Goal: Information Seeking & Learning: Check status

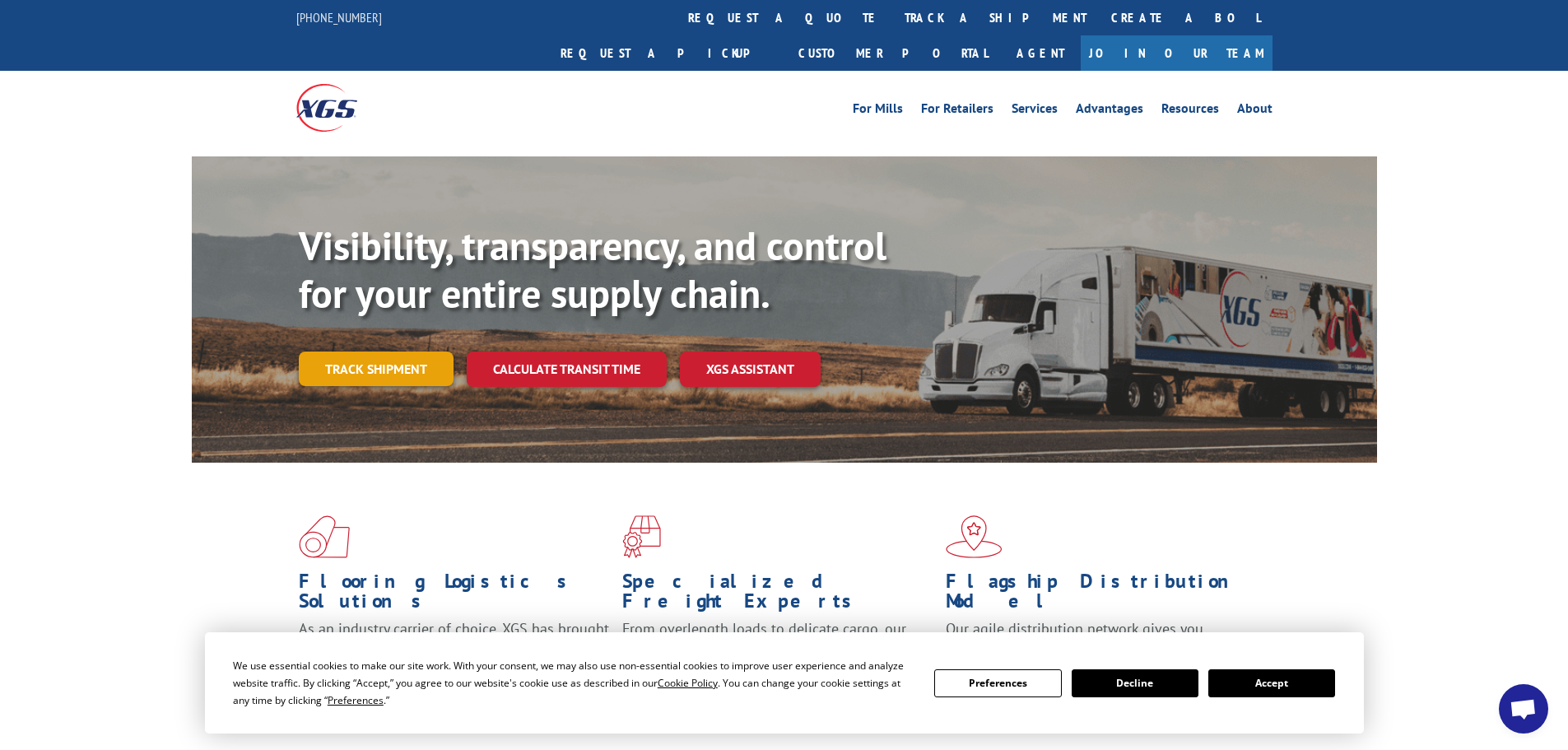
click at [349, 352] on link "Track shipment" at bounding box center [376, 369] width 155 height 34
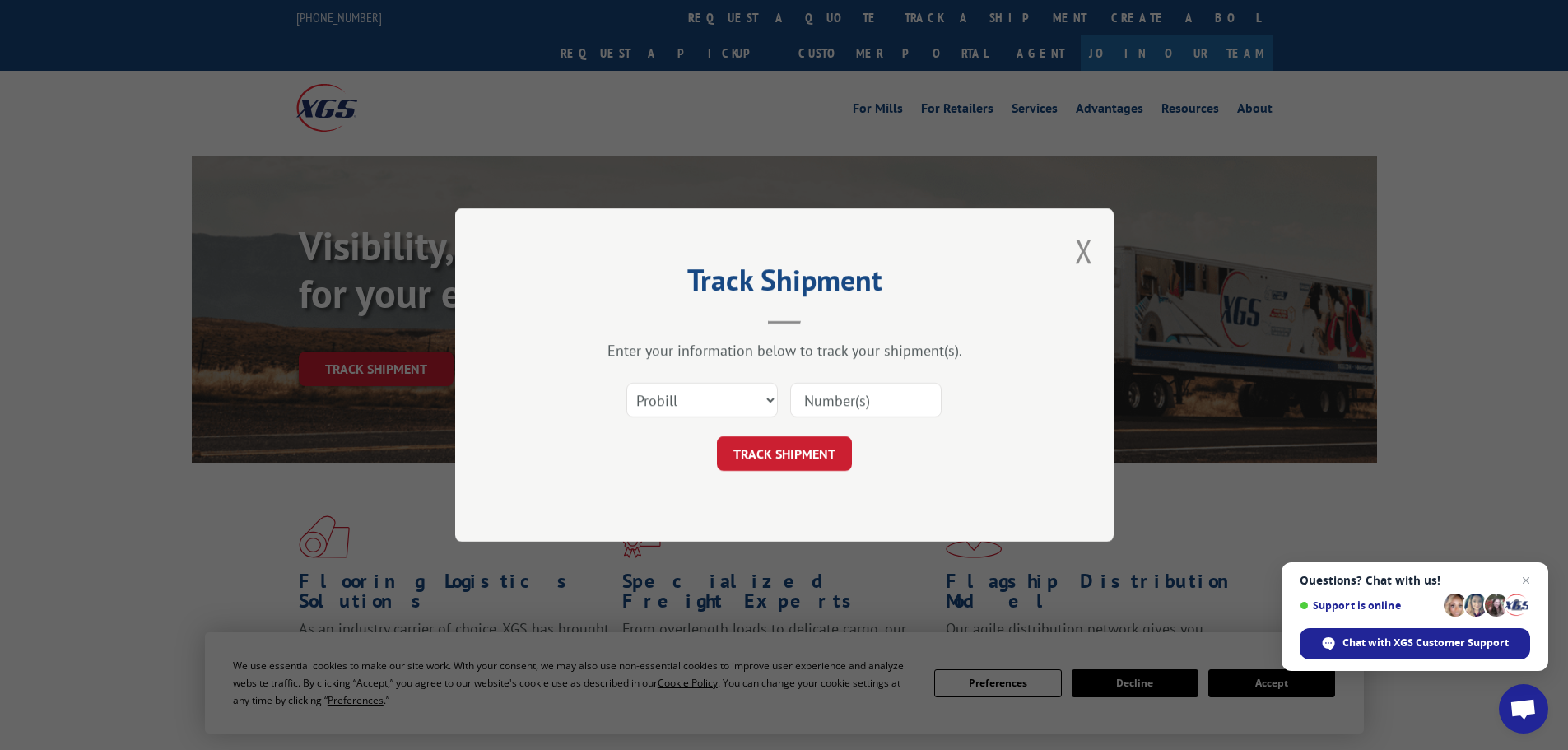
click at [866, 403] on input at bounding box center [865, 400] width 151 height 34
type input "39498166"
click at [780, 445] on button "TRACK SHIPMENT" at bounding box center [784, 454] width 135 height 34
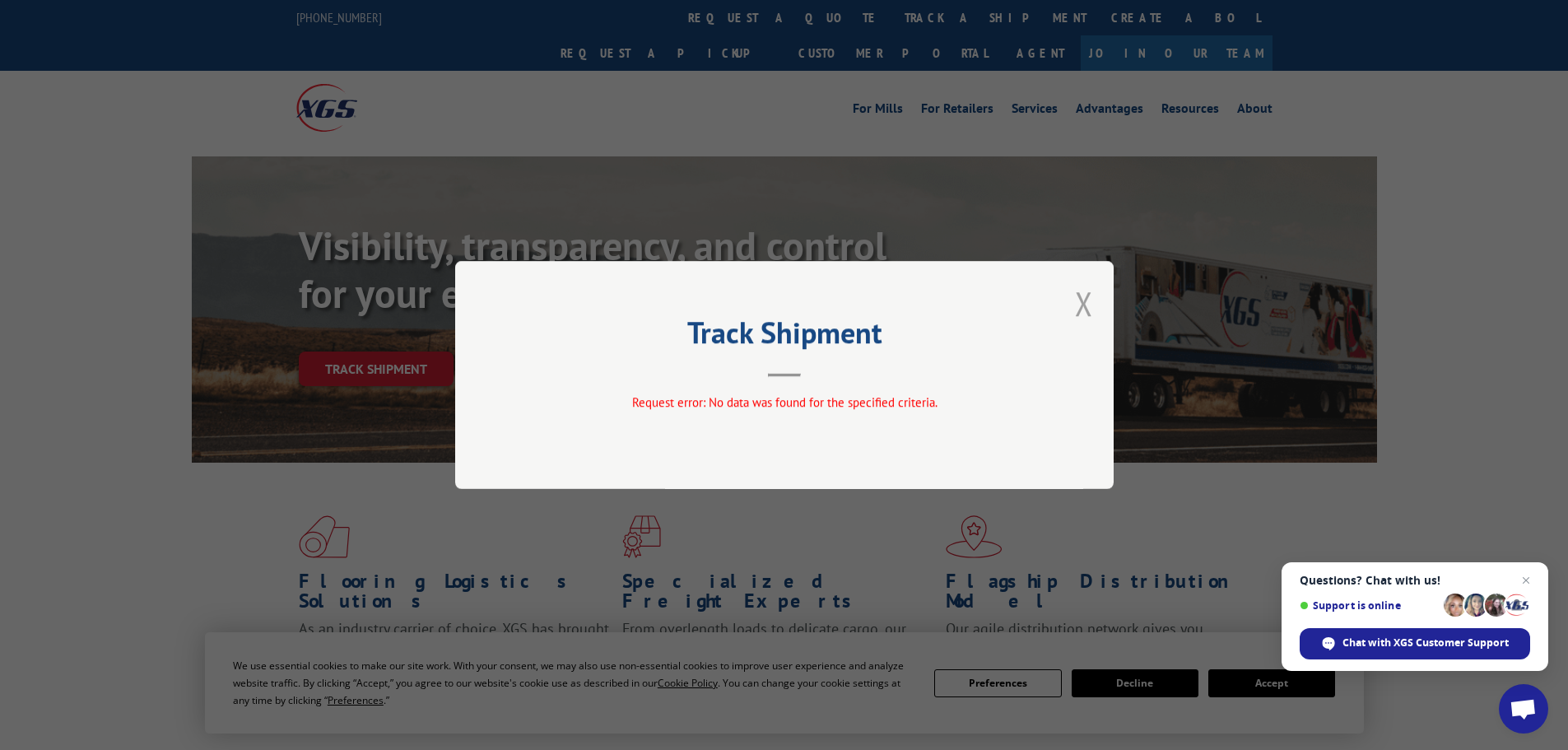
click at [1076, 307] on button "Close modal" at bounding box center [1084, 304] width 18 height 44
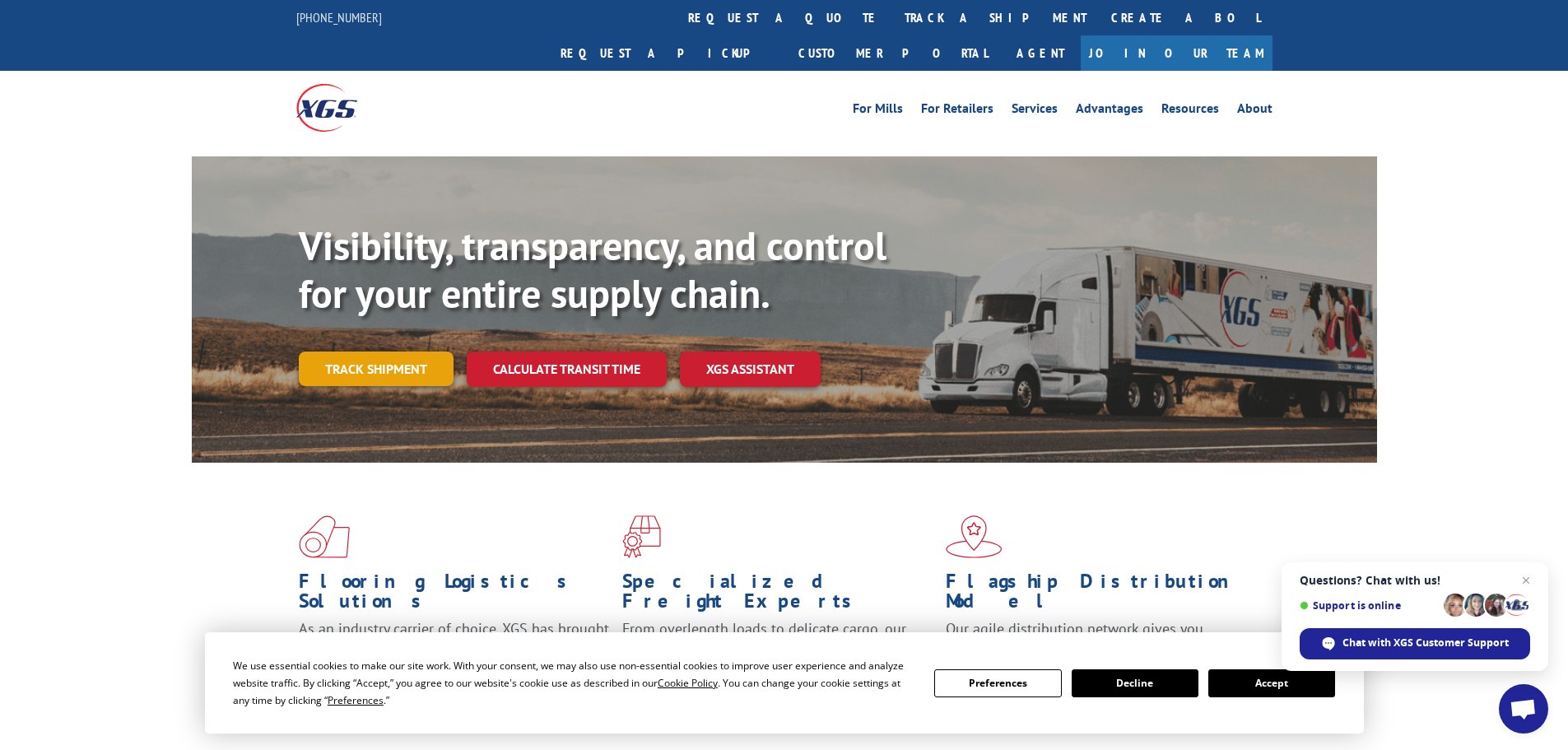
click at [359, 352] on link "Track shipment" at bounding box center [376, 369] width 155 height 34
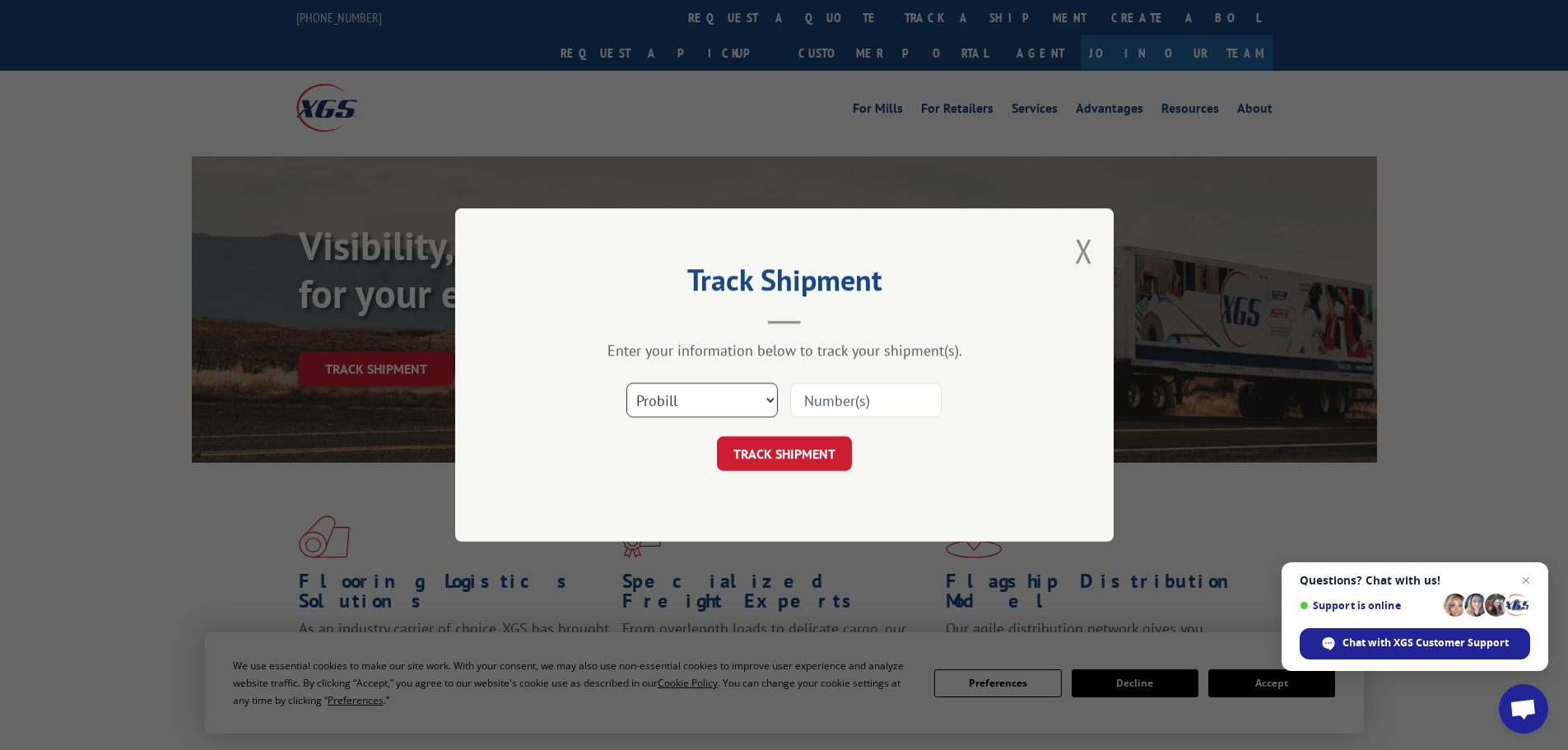
click at [773, 394] on select "Select category... Probill BOL PO" at bounding box center [702, 400] width 151 height 34
select select "po"
click at [626, 383] on select "Select category... Probill BOL PO" at bounding box center [702, 400] width 151 height 34
click at [833, 400] on input at bounding box center [865, 400] width 151 height 34
type input "39498166"
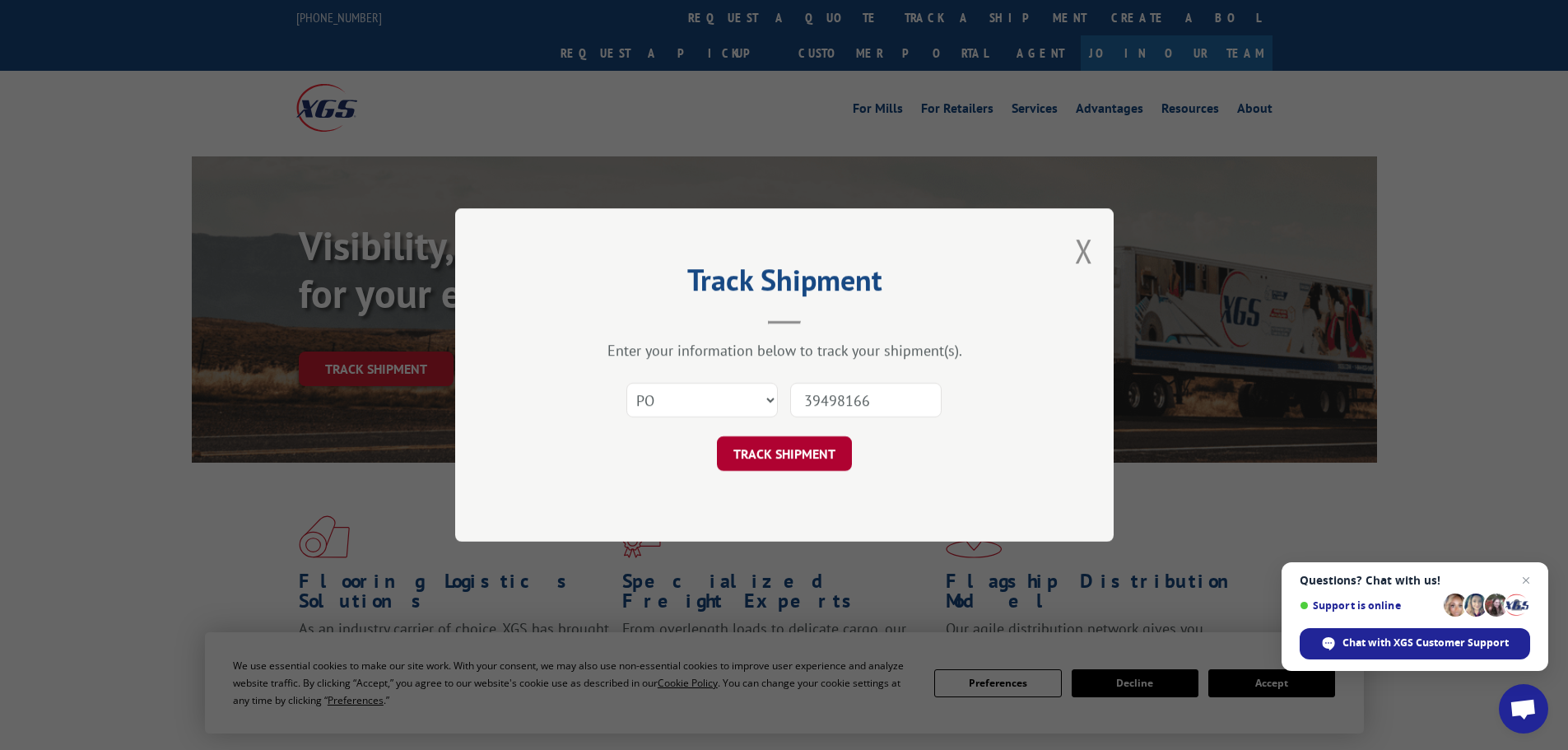
click at [799, 447] on button "TRACK SHIPMENT" at bounding box center [784, 454] width 135 height 34
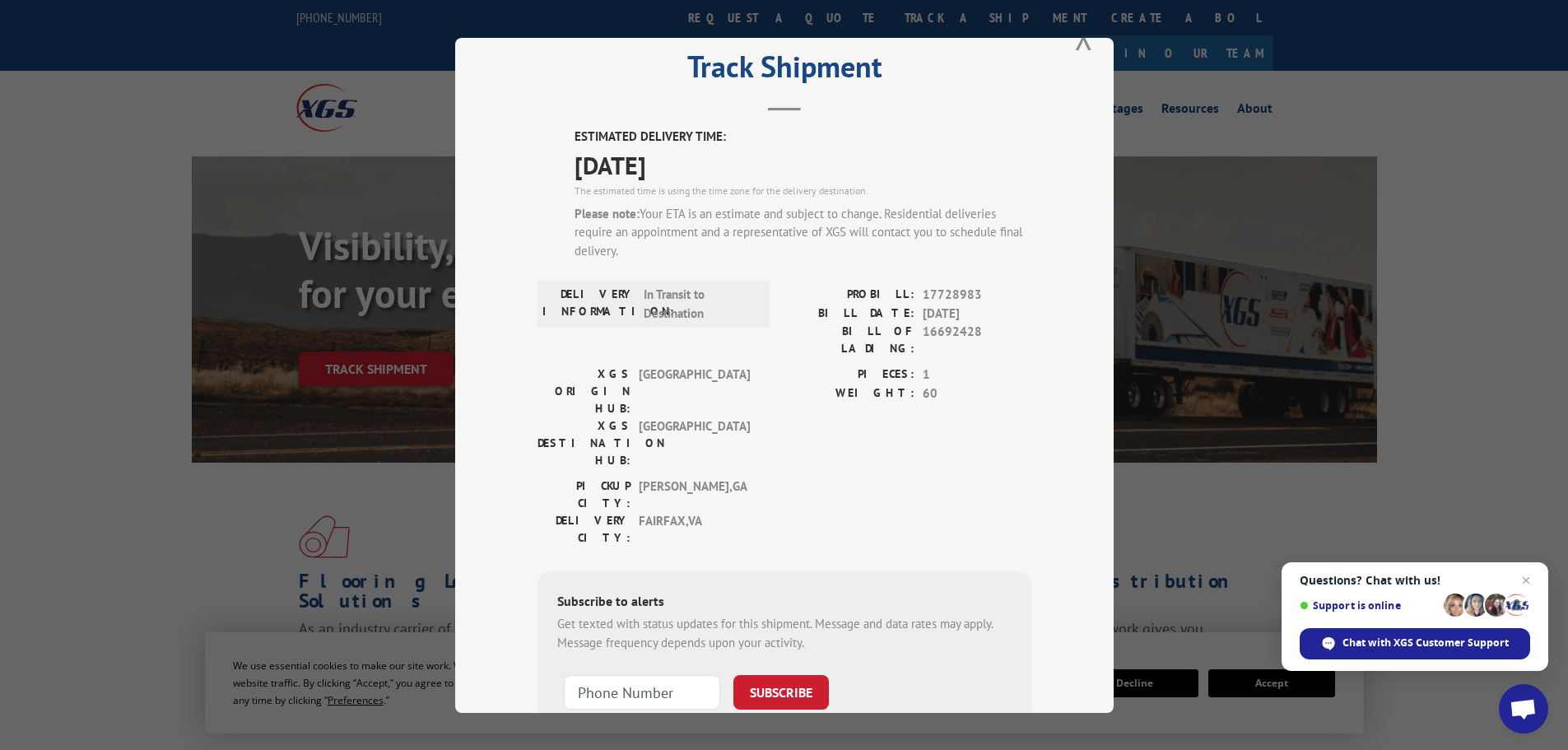
scroll to position [82, 0]
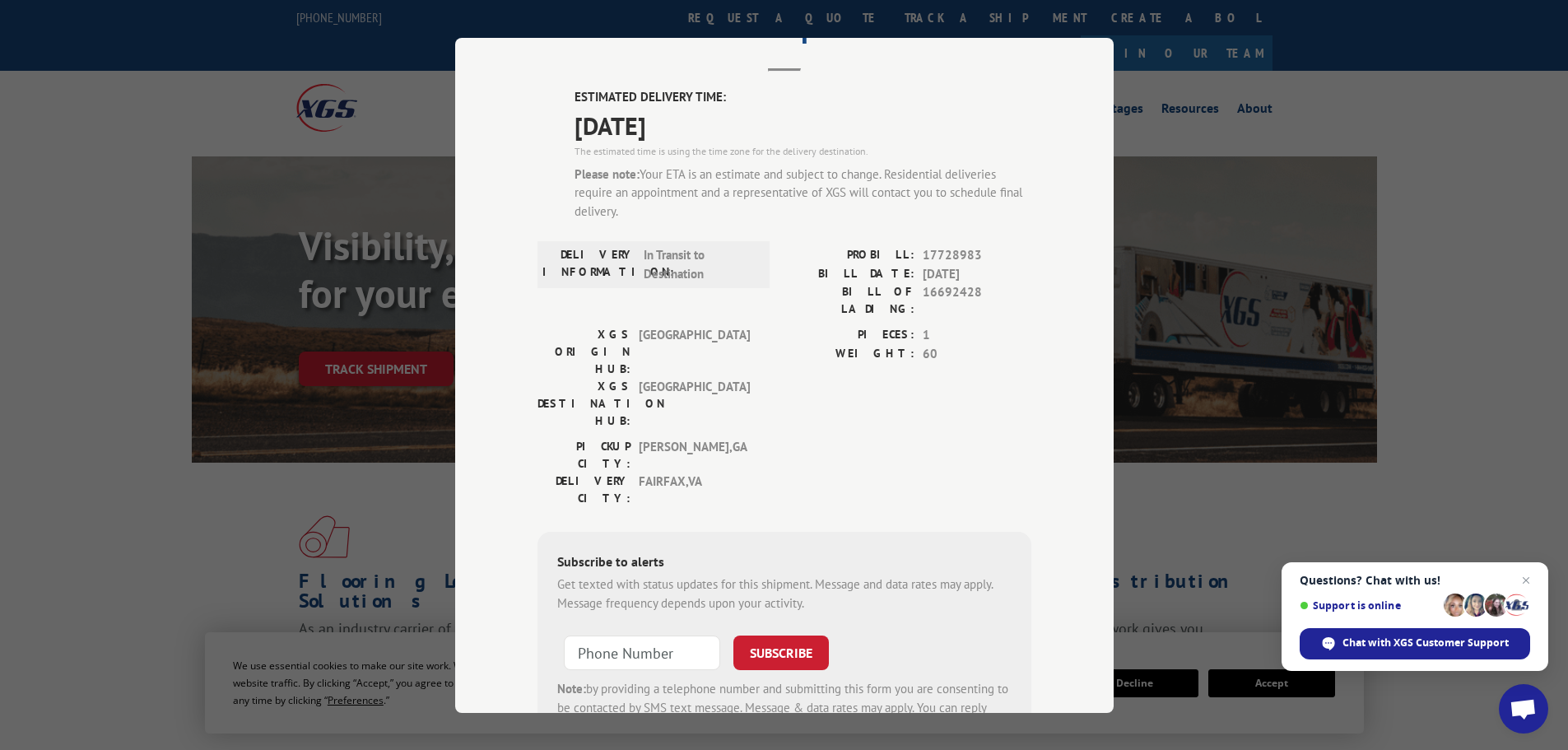
click at [1469, 191] on div "Track Shipment ESTIMATED DELIVERY TIME: [DATE] The estimated time is using the …" at bounding box center [784, 375] width 1568 height 750
click at [1476, 243] on div "Track Shipment ESTIMATED DELIVERY TIME: [DATE] The estimated time is using the …" at bounding box center [784, 375] width 1568 height 750
click at [103, 412] on div "Track Shipment ESTIMATED DELIVERY TIME: [DATE] The estimated time is using the …" at bounding box center [784, 375] width 1568 height 750
